Goal: Transaction & Acquisition: Obtain resource

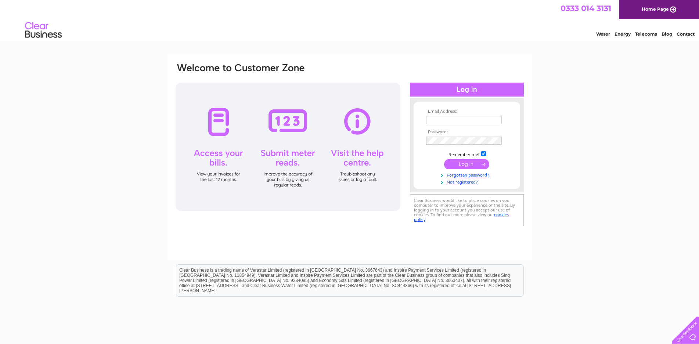
type input "[EMAIL_ADDRESS][DOMAIN_NAME]"
click at [470, 167] on input "submit" at bounding box center [466, 164] width 45 height 10
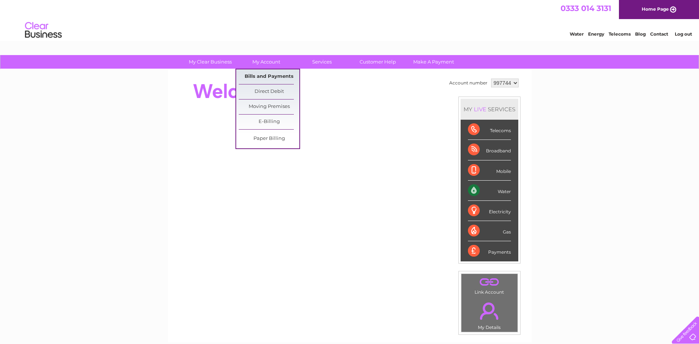
click at [266, 78] on link "Bills and Payments" at bounding box center [269, 76] width 61 height 15
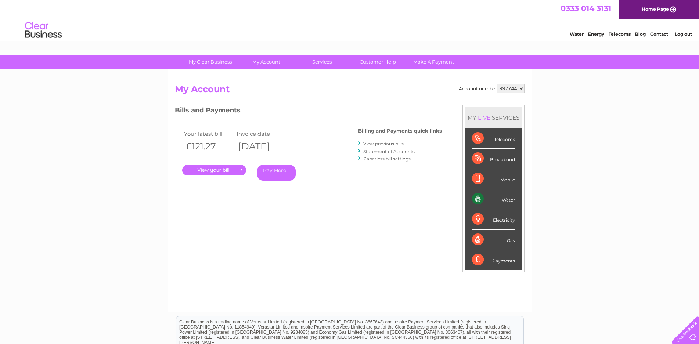
click at [235, 171] on link "." at bounding box center [214, 170] width 64 height 11
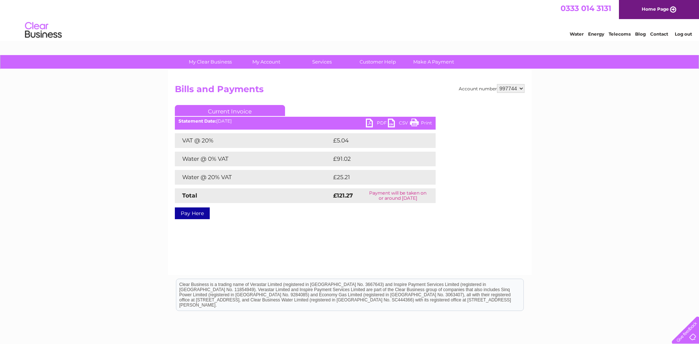
click at [380, 124] on link "PDF" at bounding box center [377, 124] width 22 height 11
